Goal: Task Accomplishment & Management: Use online tool/utility

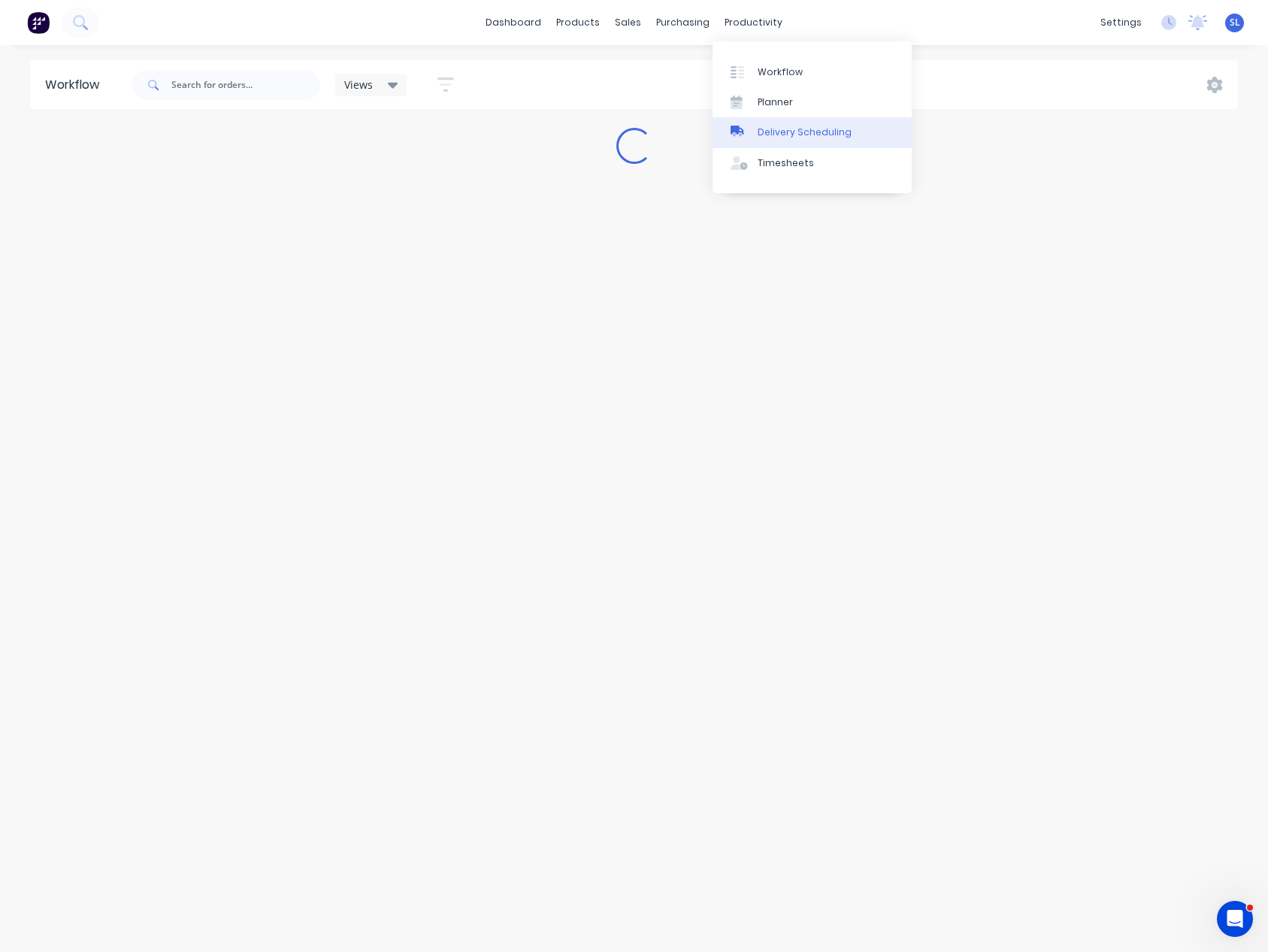
click at [786, 130] on div "Delivery Scheduling" at bounding box center [805, 132] width 94 height 14
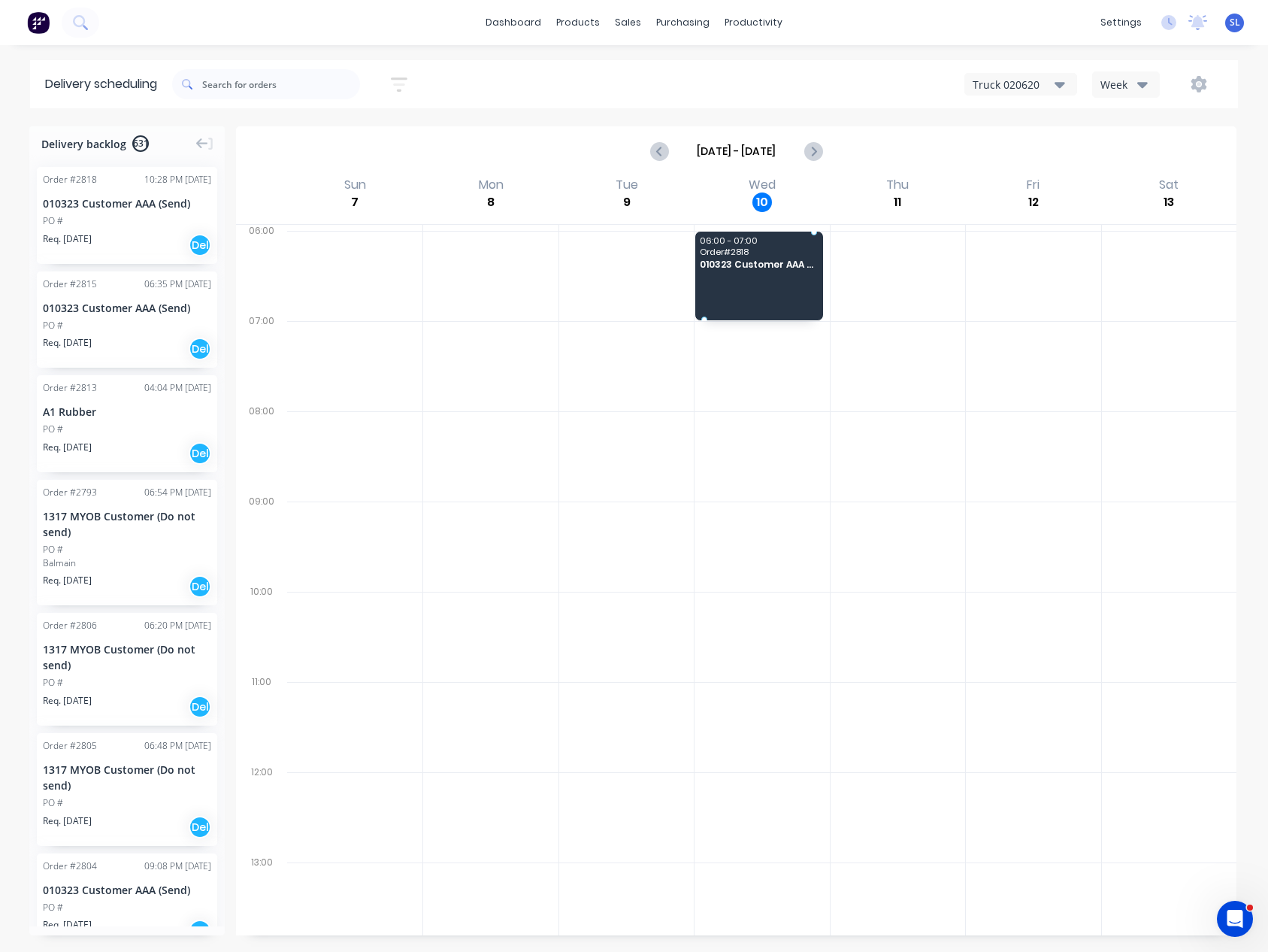
drag, startPoint x: 117, startPoint y: 237, endPoint x: 737, endPoint y: 257, distance: 620.3
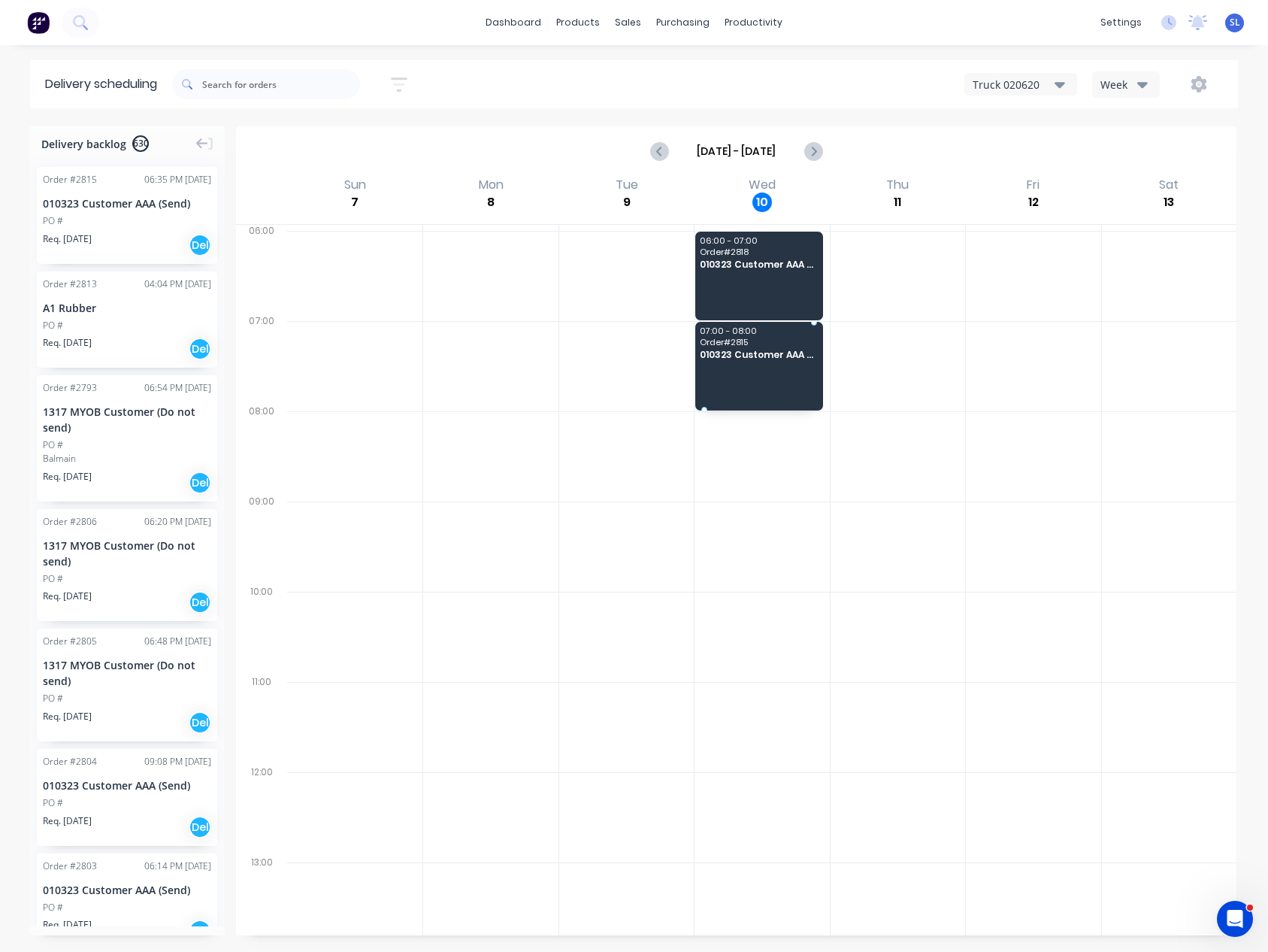
drag, startPoint x: 147, startPoint y: 232, endPoint x: 514, endPoint y: 350, distance: 385.5
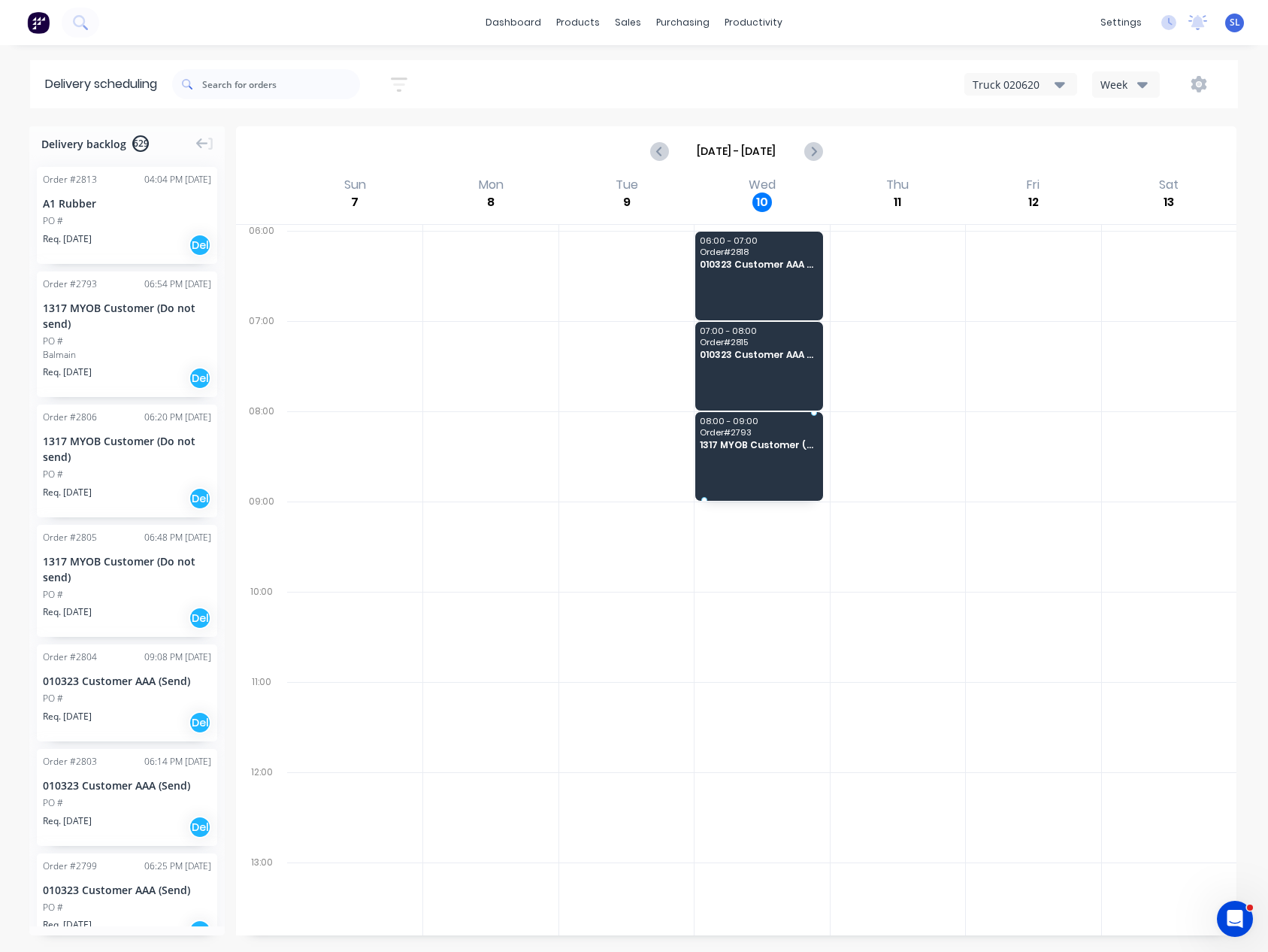
drag, startPoint x: 133, startPoint y: 357, endPoint x: 704, endPoint y: 424, distance: 574.9
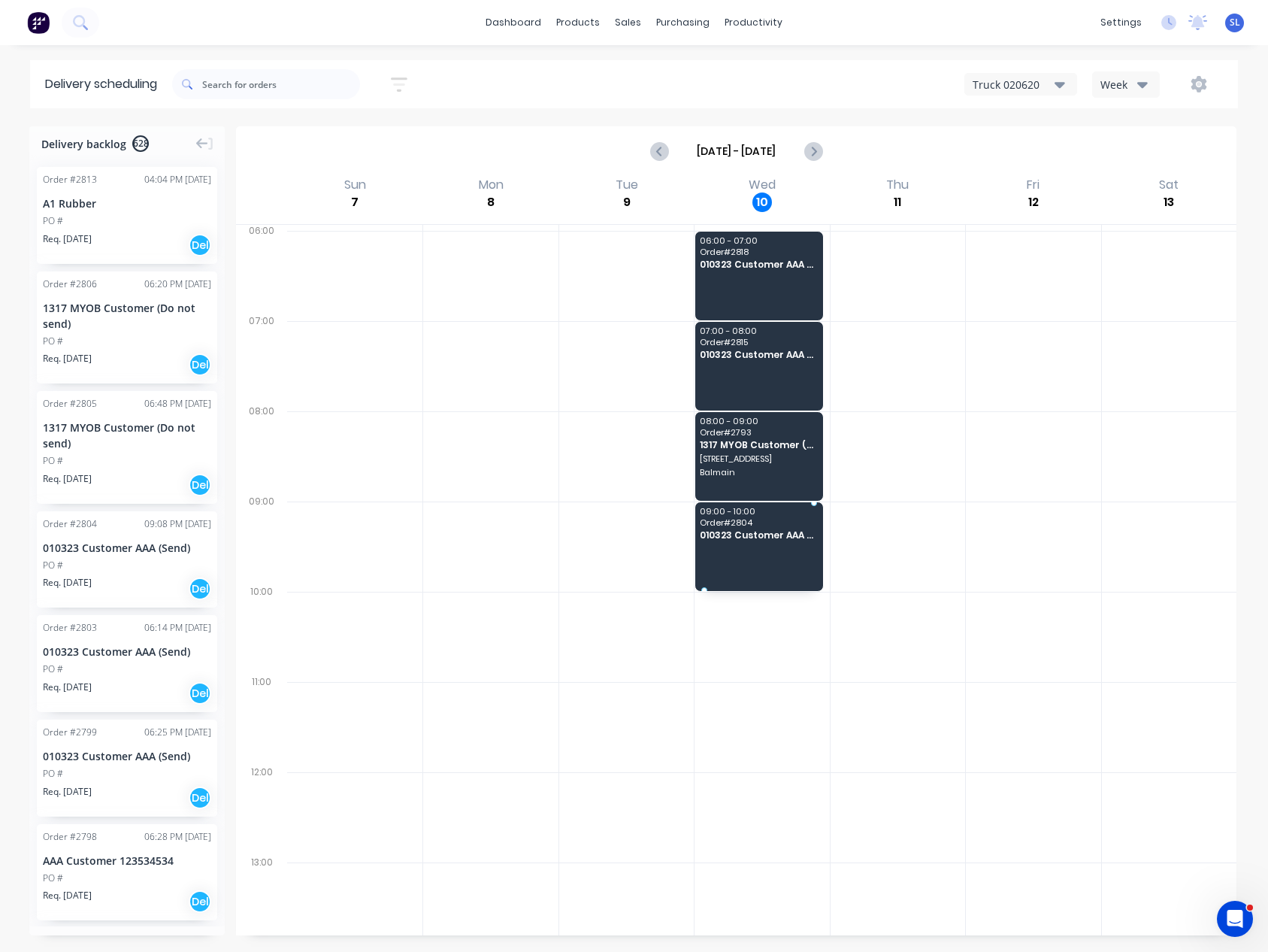
drag, startPoint x: 72, startPoint y: 555, endPoint x: 700, endPoint y: 544, distance: 628.1
drag, startPoint x: 132, startPoint y: 678, endPoint x: 818, endPoint y: 617, distance: 688.7
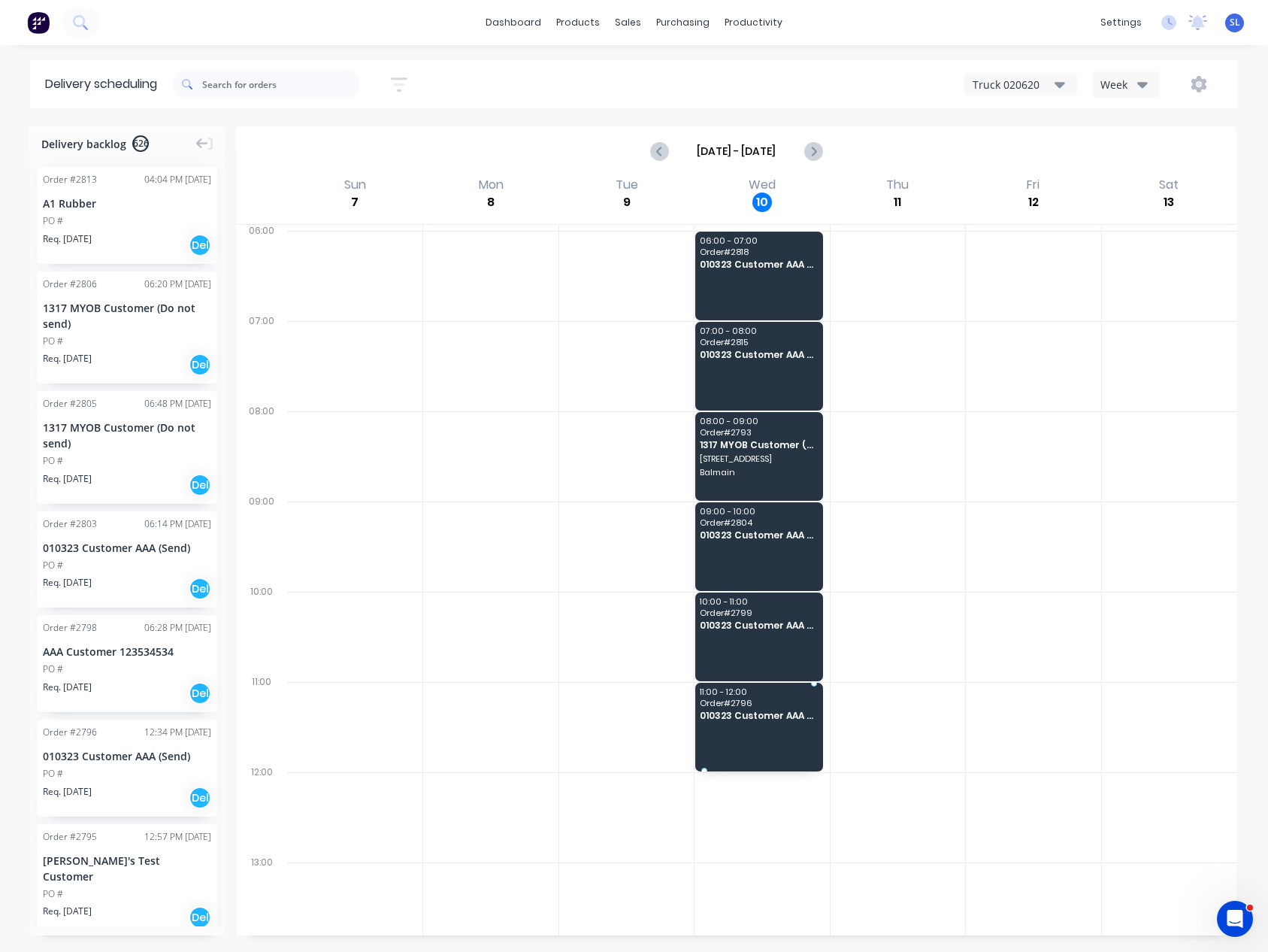
drag, startPoint x: 80, startPoint y: 773, endPoint x: 721, endPoint y: 720, distance: 643.2
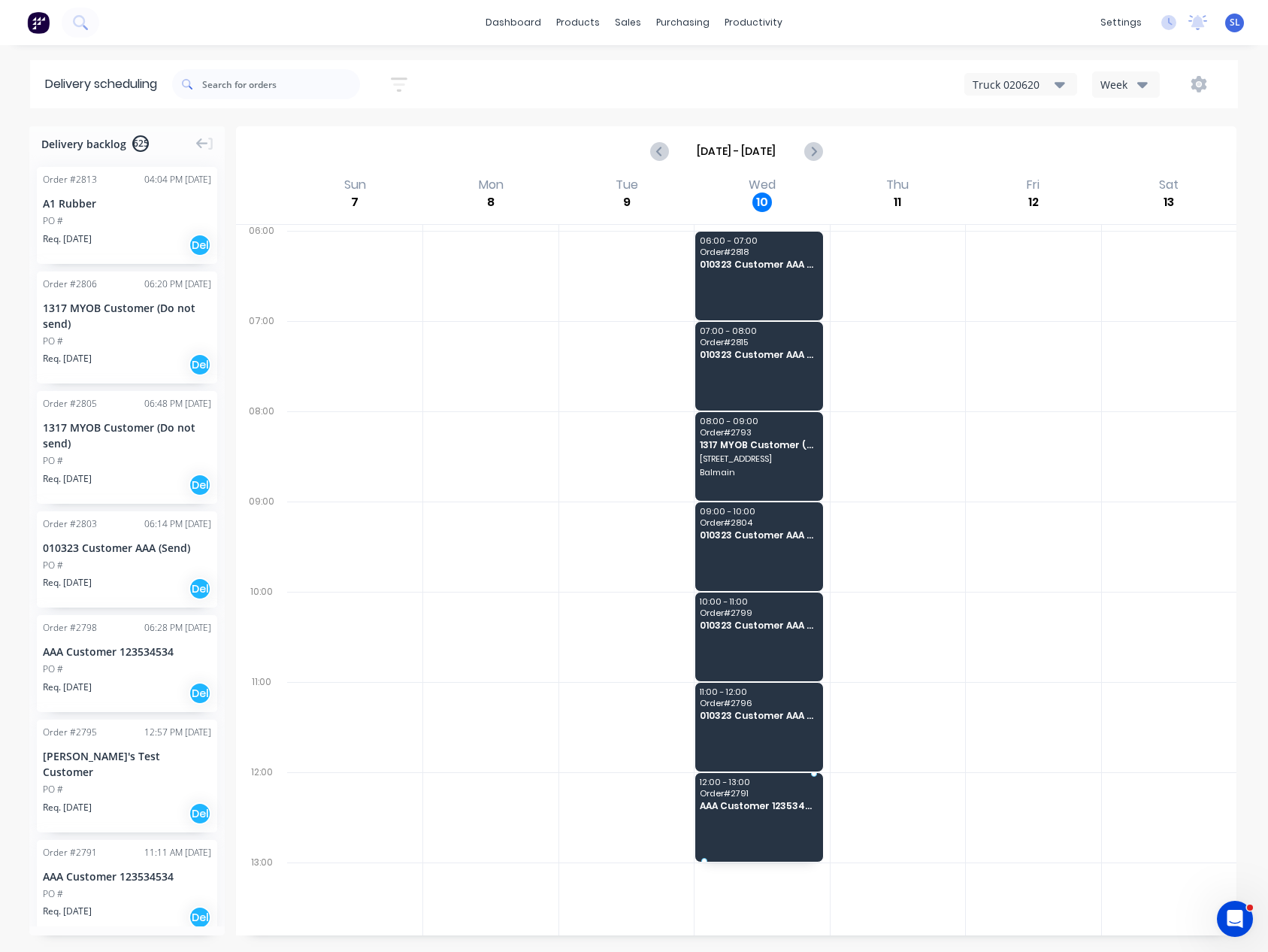
drag, startPoint x: 156, startPoint y: 839, endPoint x: 775, endPoint y: 790, distance: 620.9
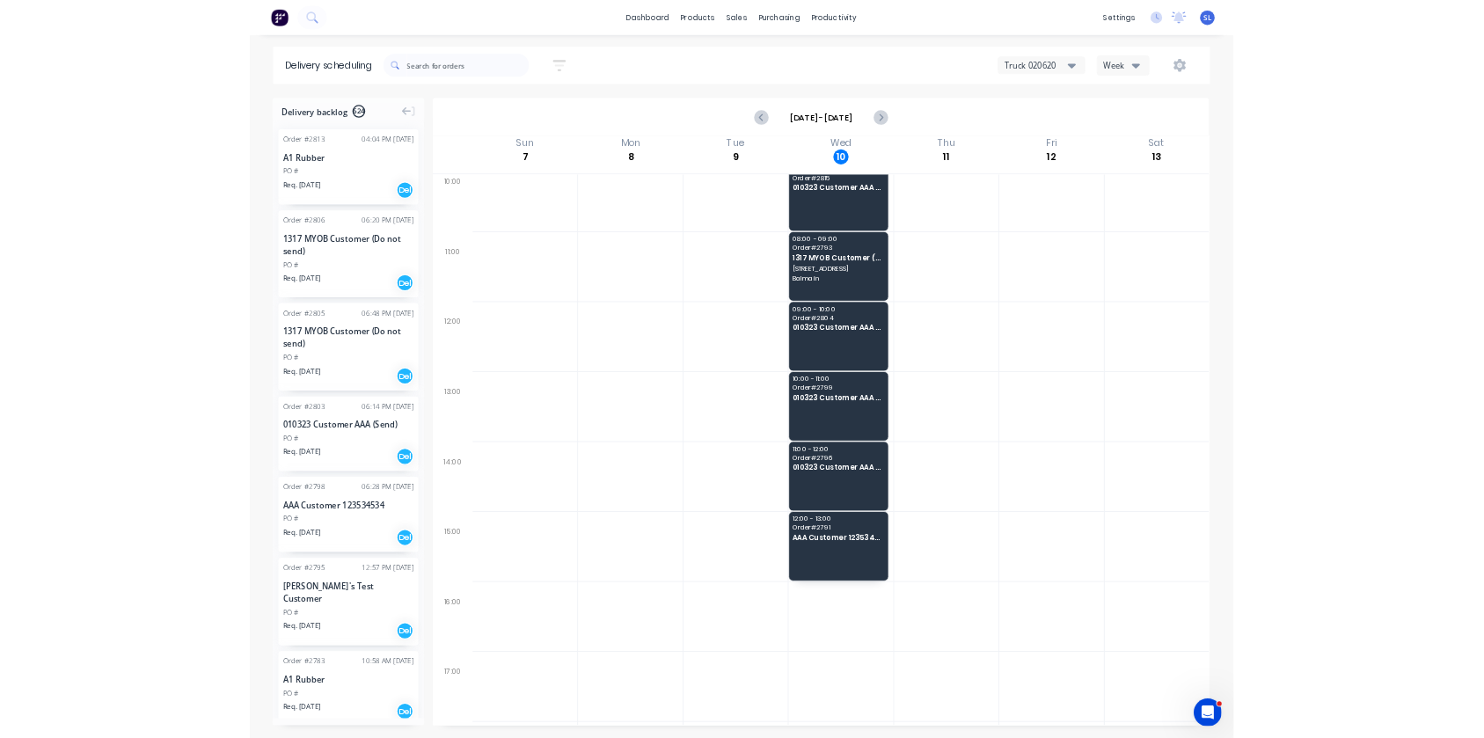
scroll to position [450, 0]
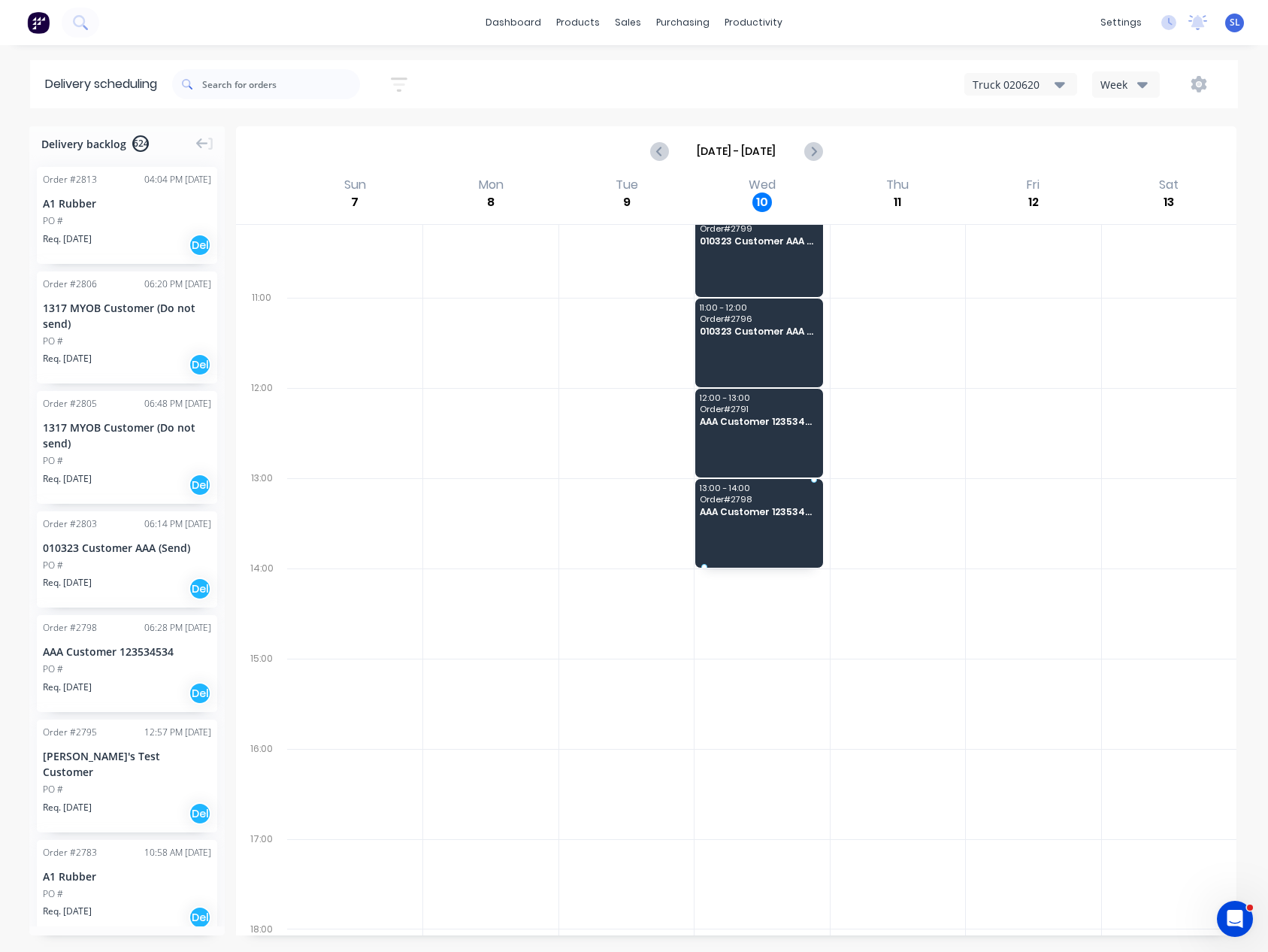
drag, startPoint x: 91, startPoint y: 667, endPoint x: 765, endPoint y: 517, distance: 690.5
drag, startPoint x: 161, startPoint y: 491, endPoint x: 760, endPoint y: 501, distance: 599.1
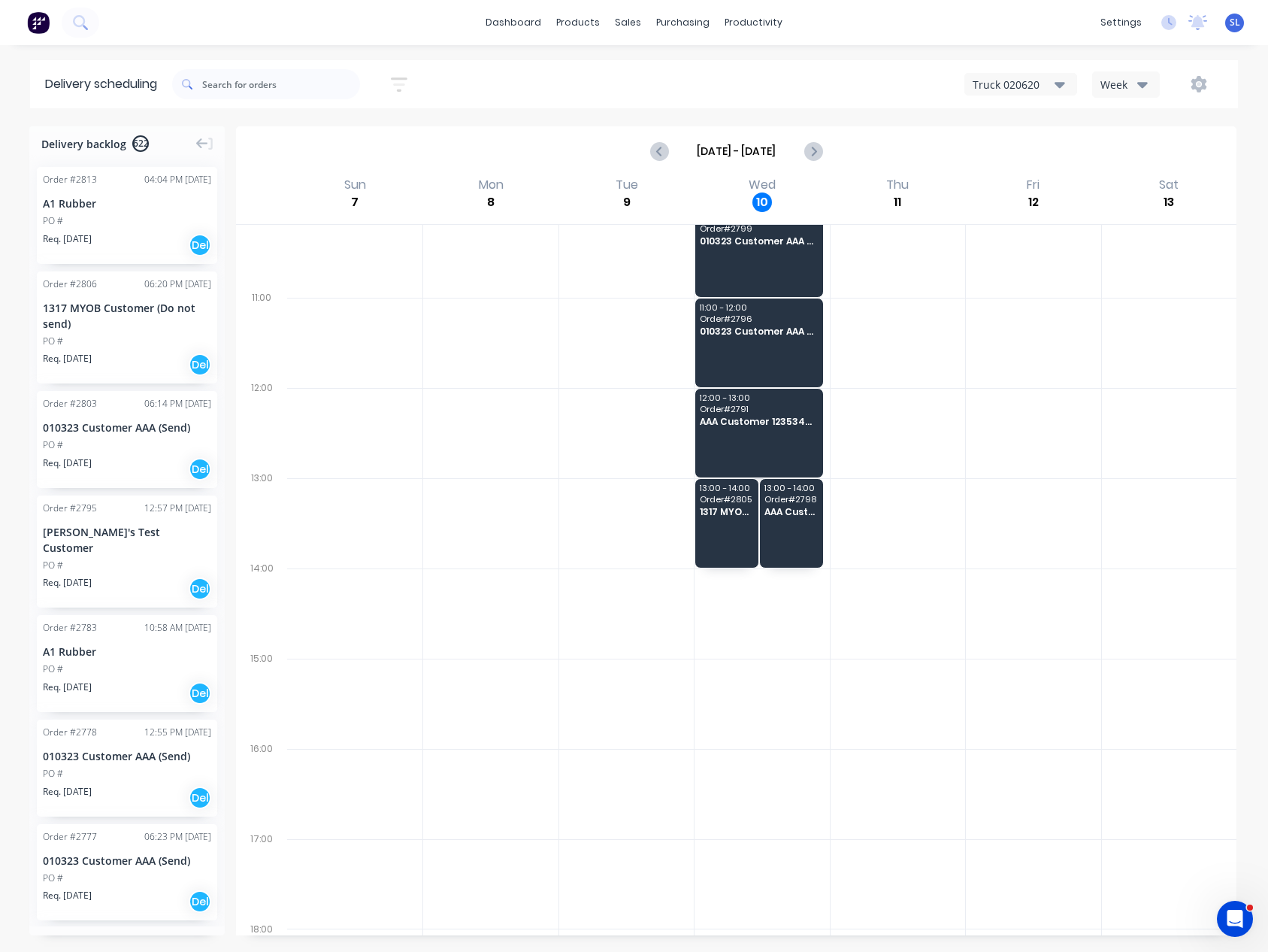
drag, startPoint x: 150, startPoint y: 596, endPoint x: 779, endPoint y: 661, distance: 632.3
click at [779, 661] on div "Delivery backlog 622 Order # 2813 04:04 PM 04/09/25 A1 Rubber PO # Req. 04/09/2…" at bounding box center [634, 538] width 1268 height 824
drag, startPoint x: 125, startPoint y: 642, endPoint x: 778, endPoint y: 612, distance: 653.7
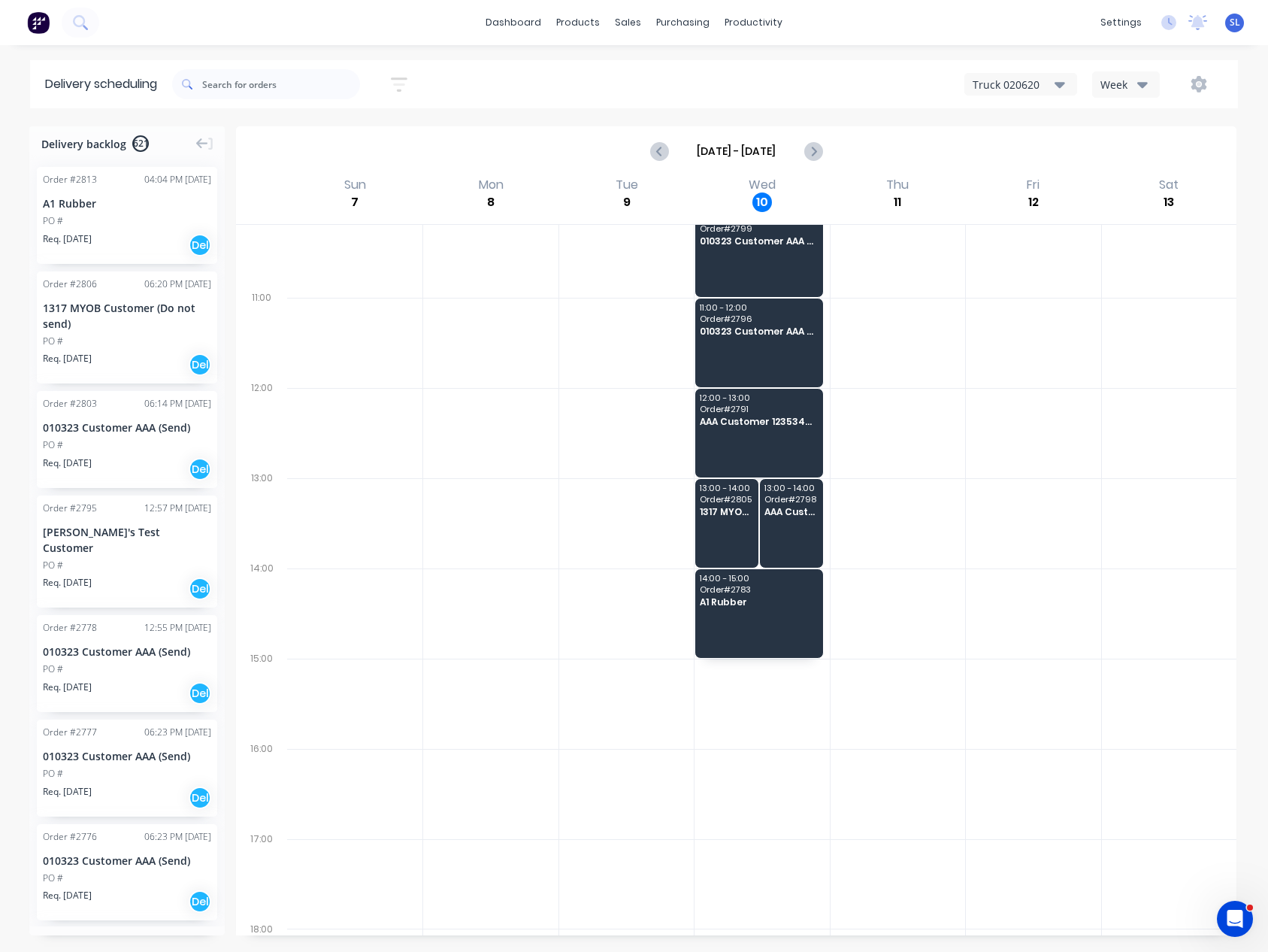
click at [1200, 95] on button "button" at bounding box center [1199, 85] width 48 height 27
click at [1175, 122] on div "Run Sheet" at bounding box center [1152, 125] width 116 height 22
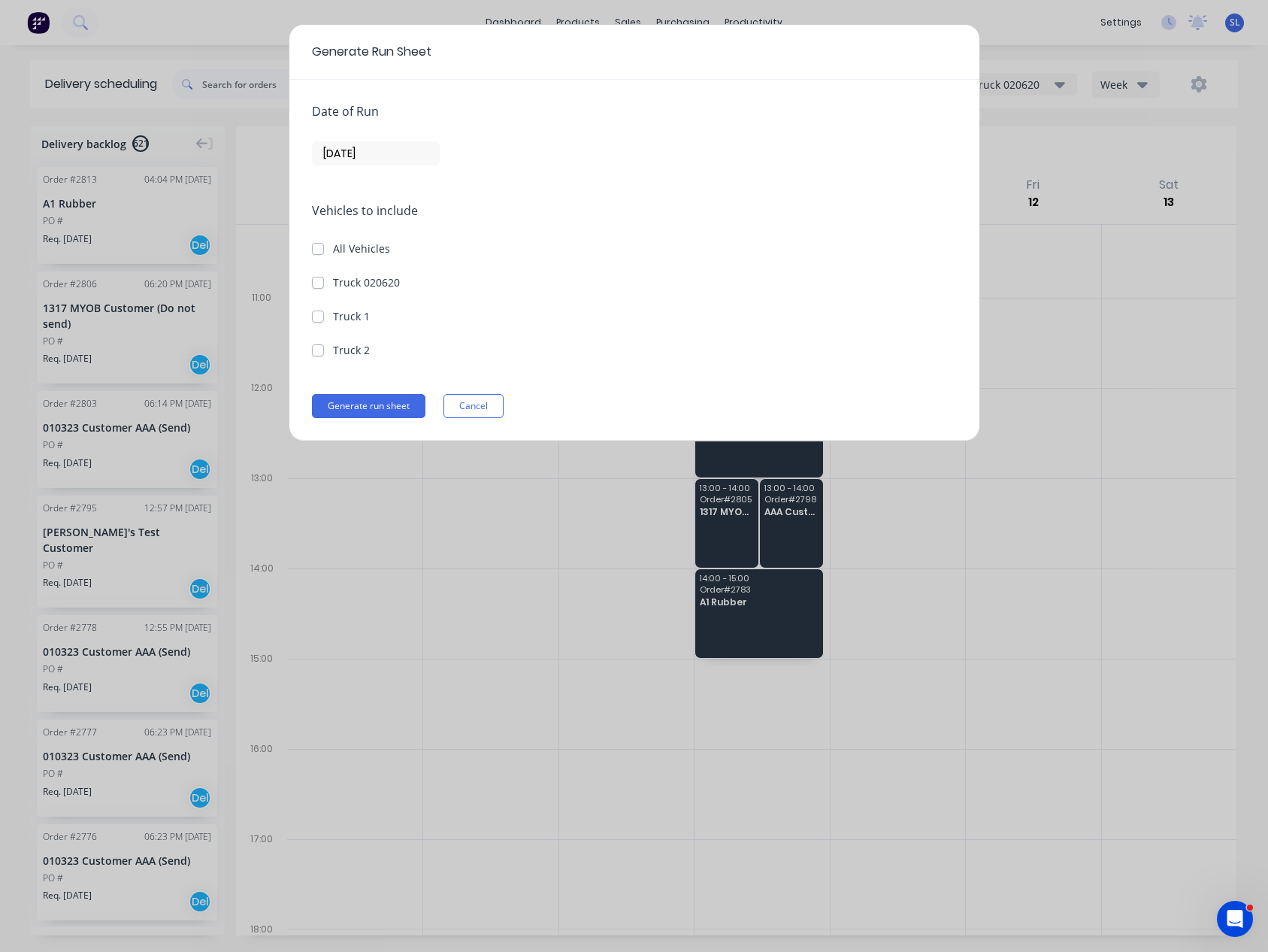
click at [333, 280] on label "Truck 020620" at bounding box center [367, 282] width 67 height 15
click at [322, 280] on 020620 "Truck 020620" at bounding box center [318, 281] width 12 height 15
checkbox 020620 "true"
click at [367, 408] on button "Generate run sheet" at bounding box center [368, 406] width 114 height 24
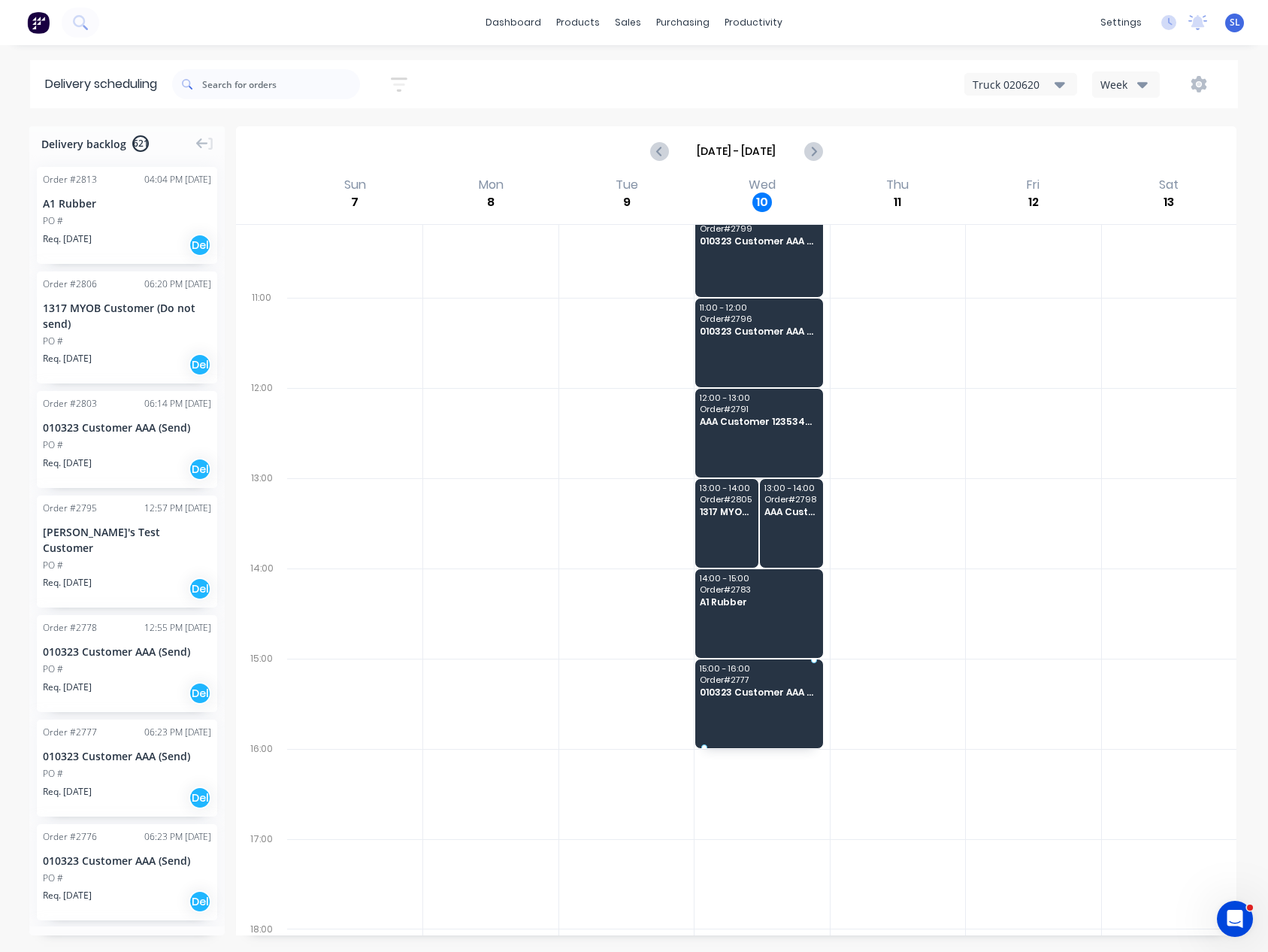
drag, startPoint x: 126, startPoint y: 750, endPoint x: 754, endPoint y: 702, distance: 629.8
drag, startPoint x: 97, startPoint y: 748, endPoint x: 753, endPoint y: 795, distance: 657.7
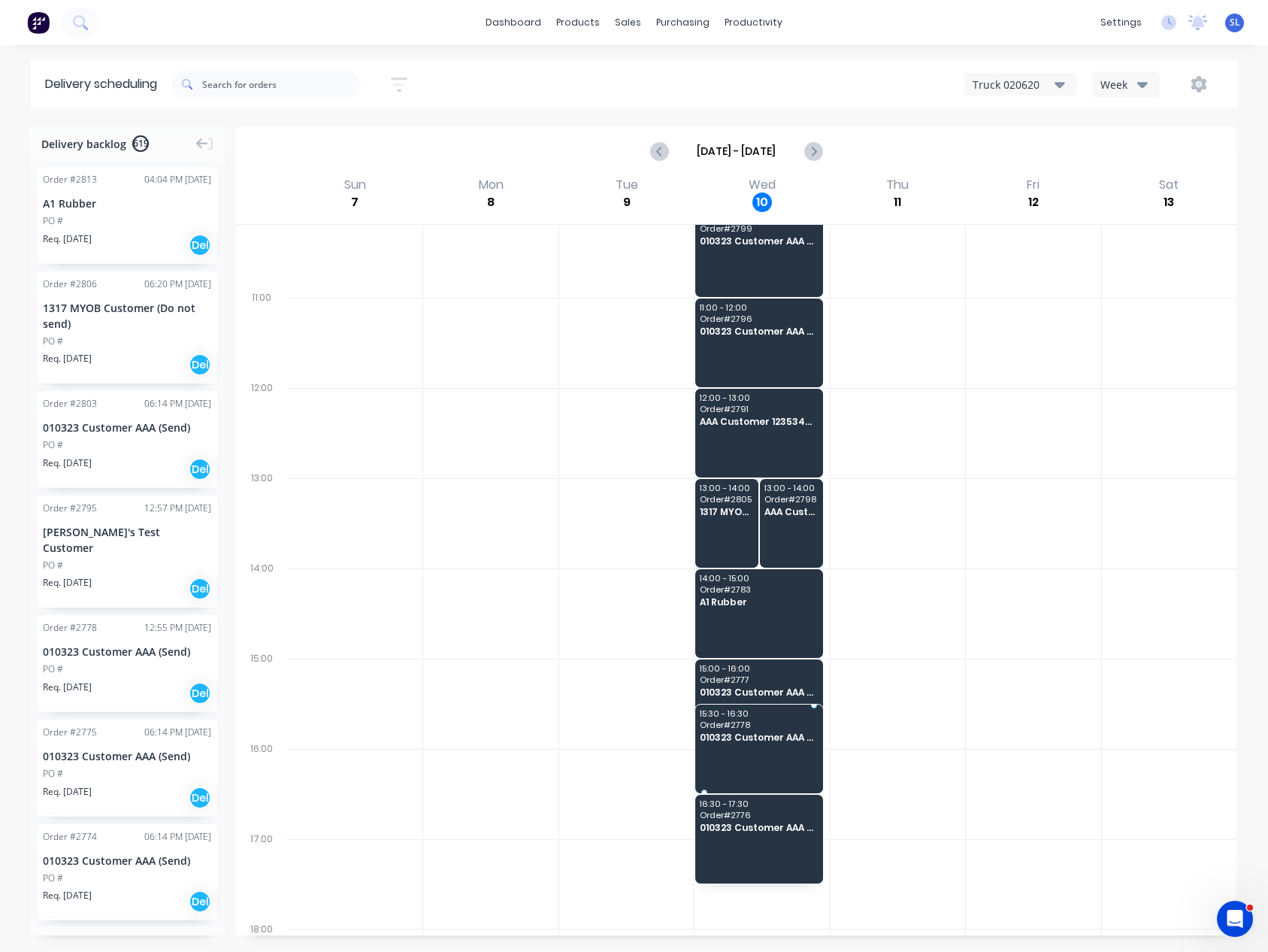
drag, startPoint x: 179, startPoint y: 640, endPoint x: 793, endPoint y: 743, distance: 622.6
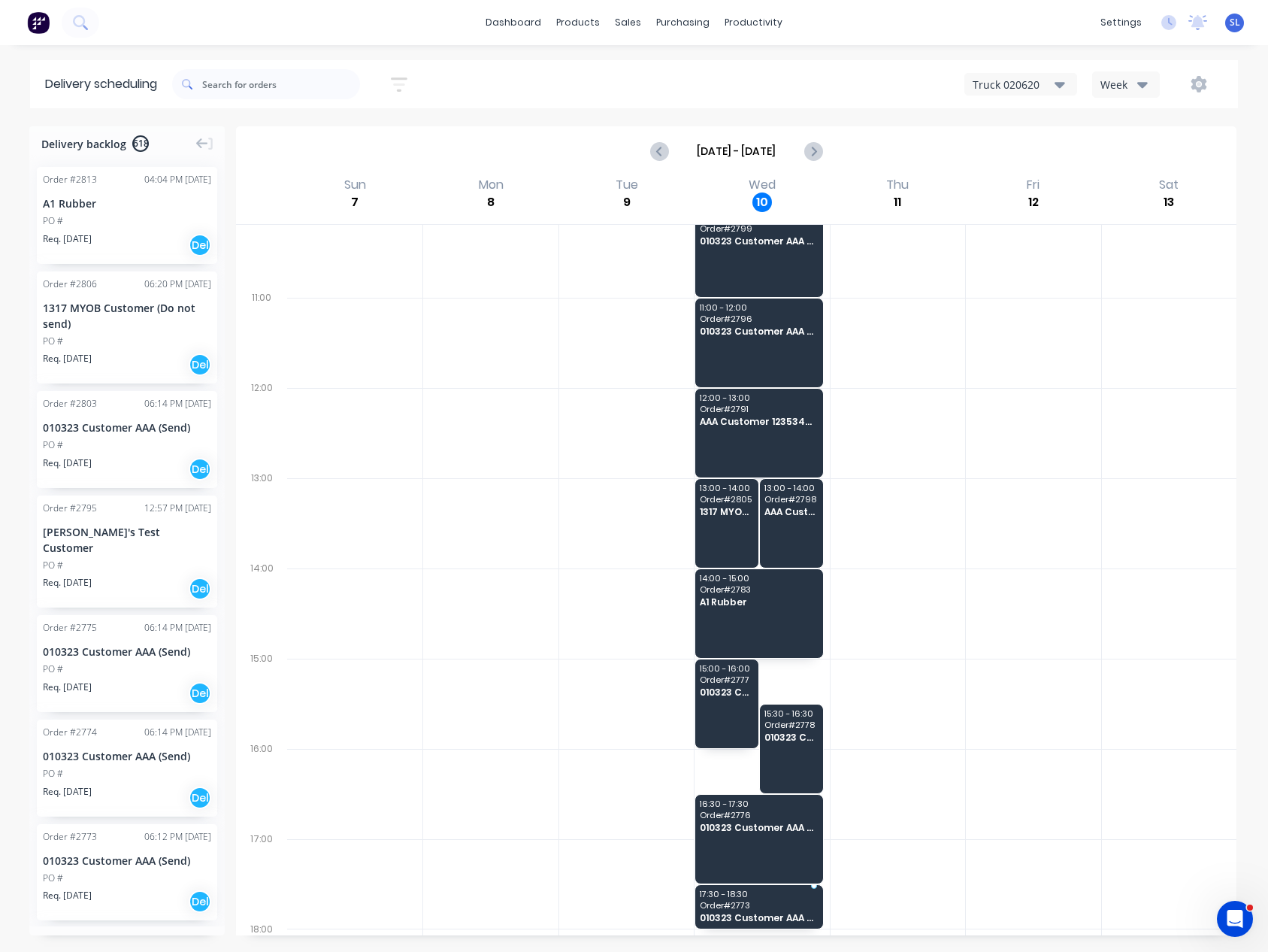
drag, startPoint x: 78, startPoint y: 860, endPoint x: 784, endPoint y: 888, distance: 706.6
drag, startPoint x: 71, startPoint y: 544, endPoint x: 754, endPoint y: 331, distance: 715.4
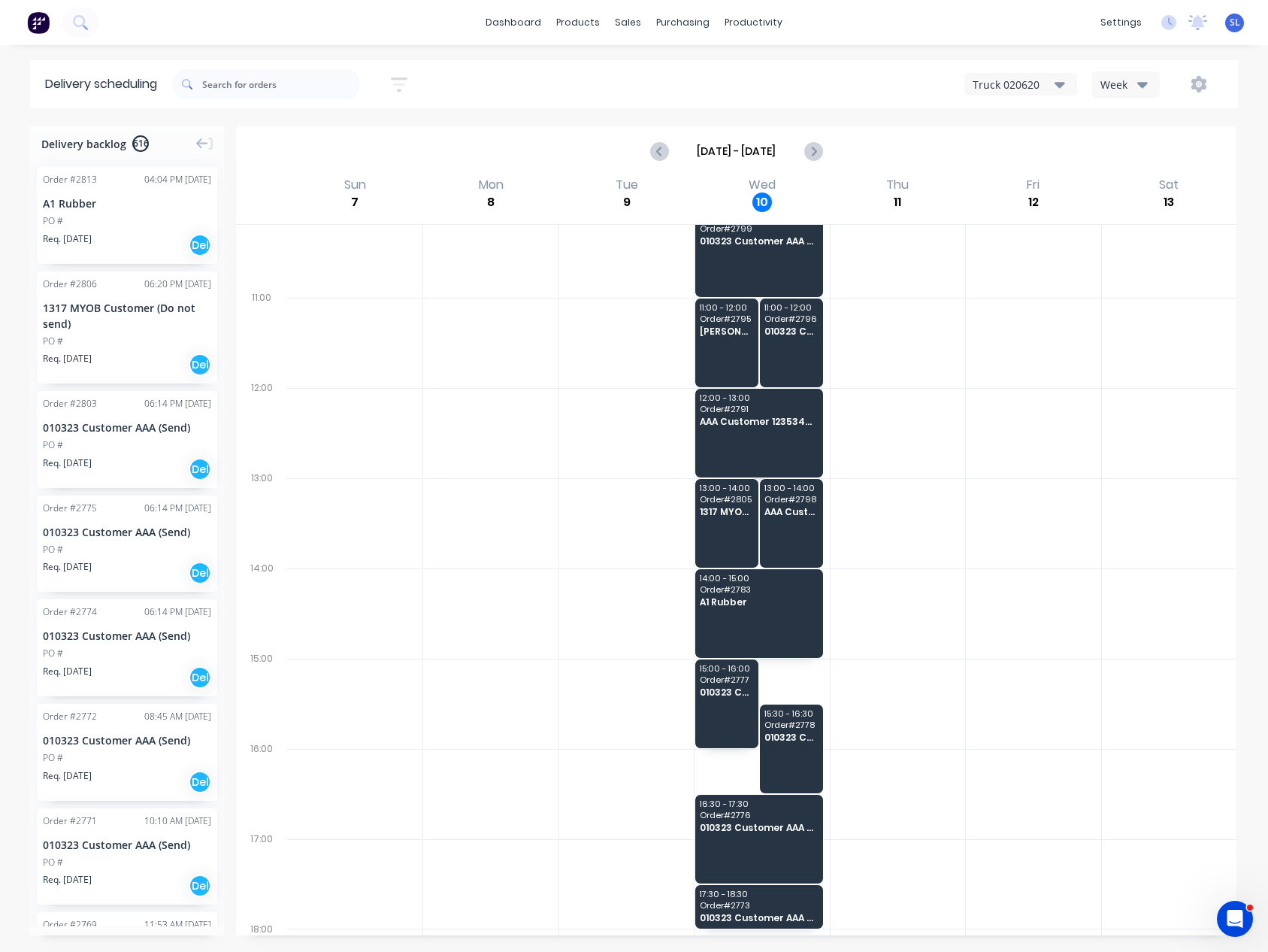
click at [1187, 86] on button "button" at bounding box center [1199, 85] width 48 height 27
click at [1177, 118] on div "Run Sheet" at bounding box center [1152, 125] width 116 height 22
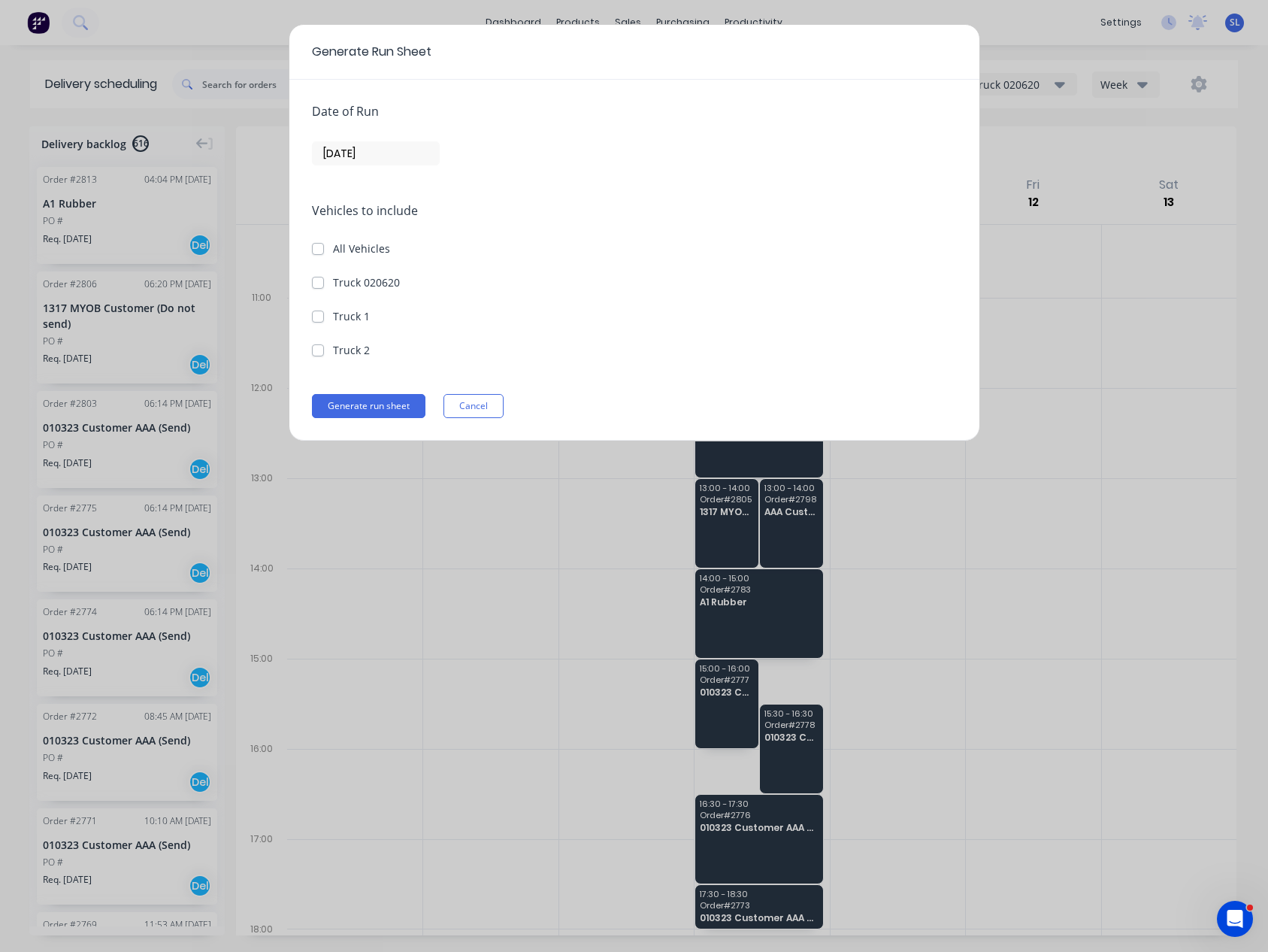
click at [333, 286] on label "Truck 020620" at bounding box center [367, 282] width 67 height 15
click at [322, 286] on 020620 "Truck 020620" at bounding box center [318, 281] width 12 height 15
checkbox 020620 "true"
click at [346, 410] on button "Generate run sheet" at bounding box center [368, 406] width 114 height 24
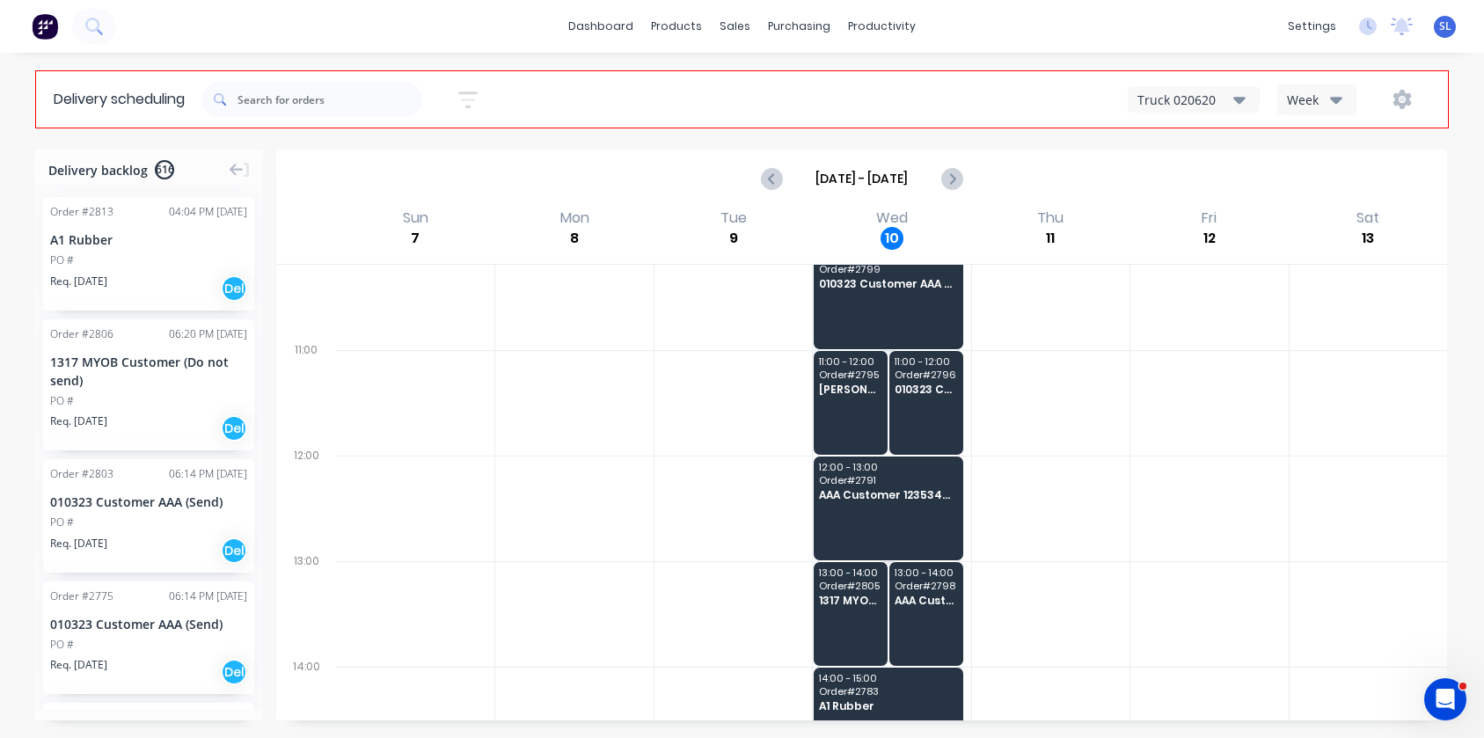
click at [1036, 55] on div "dashboard products sales purchasing productivity dashboard products Product Cat…" at bounding box center [742, 369] width 1484 height 738
